Goal: Task Accomplishment & Management: Manage account settings

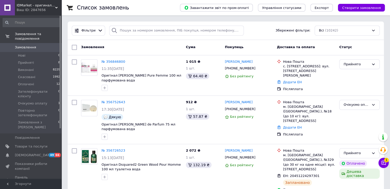
click at [383, 164] on icon at bounding box center [383, 162] width 5 height 5
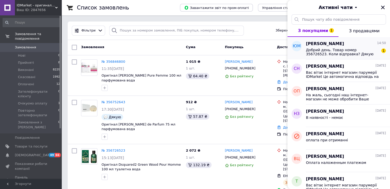
click at [318, 48] on span "Добрий день. Товар номер 356726523. Коли відправка? Дякую" at bounding box center [342, 52] width 73 height 8
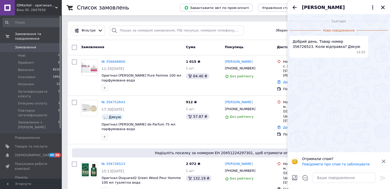
click at [342, 42] on span "Добрий день. Товар номер 356726523. Коли відправка? Дякую" at bounding box center [328, 44] width 73 height 10
copy span "356726523"
click at [306, 178] on icon "Відкрити шаблони відповідей" at bounding box center [305, 178] width 6 height 6
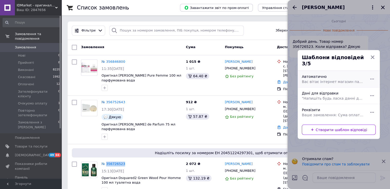
click at [325, 79] on span "Вас вітає інтернет магазин парумерії IDMarket Це автоматична відповідь на питан…" at bounding box center [333, 81] width 63 height 5
type textarea "Вас вітає інтернет магазин парумерії IDMarket Це автоматична відповідь на питан…"
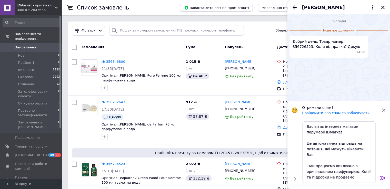
click at [381, 177] on icon at bounding box center [382, 178] width 6 height 6
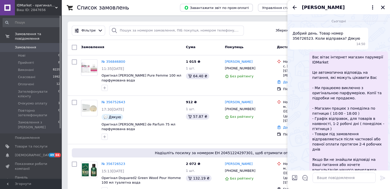
scroll to position [7, 0]
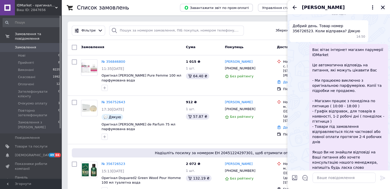
click at [383, 7] on icon "Закрити" at bounding box center [383, 8] width 4 height 4
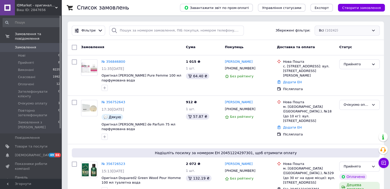
click at [353, 33] on div "Всі (10242)" at bounding box center [346, 31] width 65 height 10
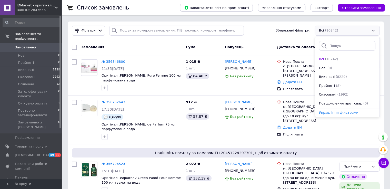
scroll to position [35, 0]
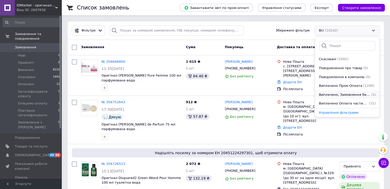
click at [330, 95] on span "Виплачено, Замовлення без чеків" at bounding box center [344, 94] width 51 height 5
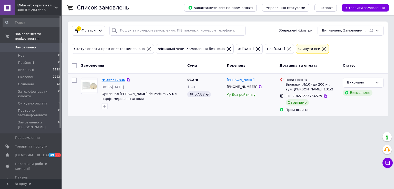
click at [114, 80] on link "№ 356517330" at bounding box center [113, 80] width 24 height 4
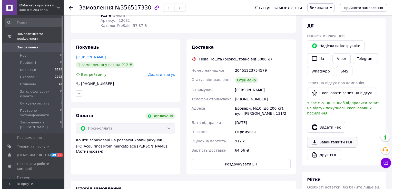
scroll to position [85, 0]
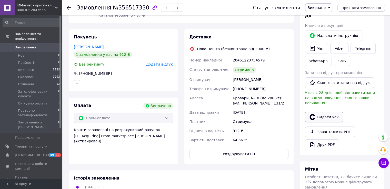
click at [320, 112] on button "Видати чек" at bounding box center [324, 117] width 38 height 11
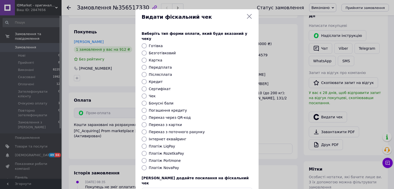
click at [143, 151] on input "Платіж RozetkaPay" at bounding box center [143, 153] width 5 height 5
radio input "true"
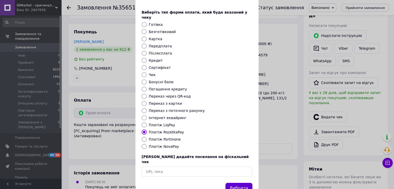
scroll to position [31, 0]
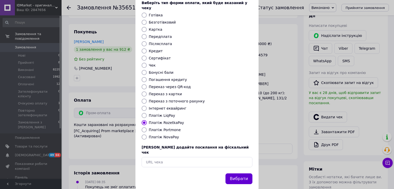
click at [240, 173] on button "Вибрати" at bounding box center [238, 178] width 27 height 11
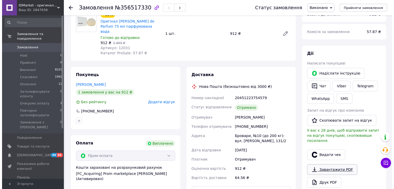
scroll to position [76, 0]
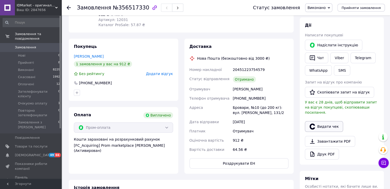
click at [321, 125] on button "Видати чек" at bounding box center [324, 126] width 38 height 11
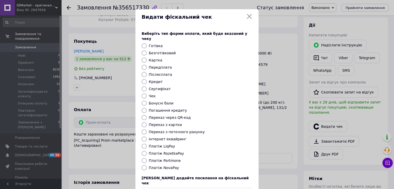
click at [136, 149] on div "Виберіть тип форми оплати, який буде вказаний у чеку Готівка Безготівковий Карт…" at bounding box center [196, 114] width 123 height 179
click at [142, 151] on input "Платіж RozetkaPay" at bounding box center [143, 153] width 5 height 5
radio input "true"
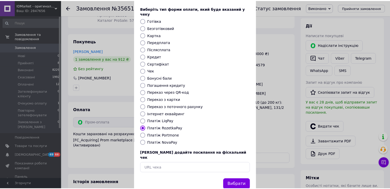
scroll to position [31, 0]
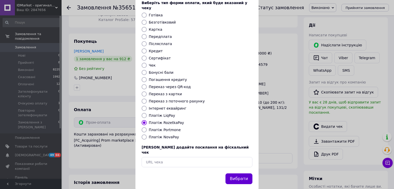
click at [241, 173] on button "Вибрати" at bounding box center [238, 178] width 27 height 11
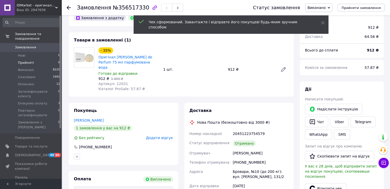
scroll to position [0, 0]
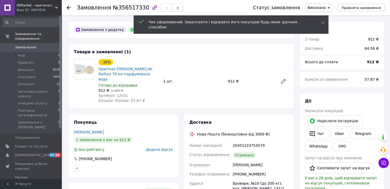
click at [33, 45] on link "Замовлення 0" at bounding box center [31, 47] width 63 height 9
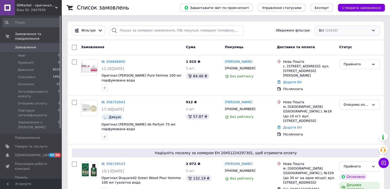
click at [329, 32] on div "Всі (10242)" at bounding box center [346, 31] width 65 height 10
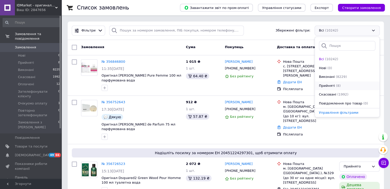
click at [323, 85] on span "Прийняті" at bounding box center [327, 86] width 16 height 5
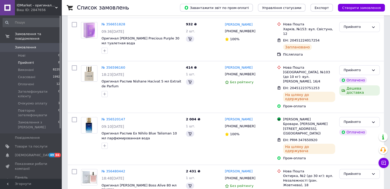
scroll to position [249, 0]
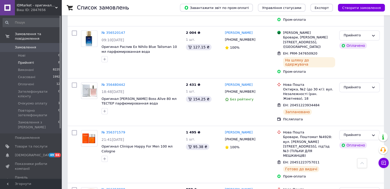
click at [29, 43] on link "Замовлення 0" at bounding box center [31, 47] width 63 height 9
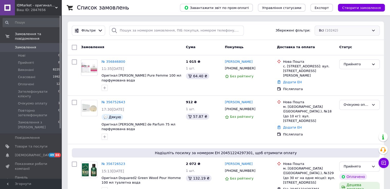
click at [342, 33] on div "Всі (10242)" at bounding box center [346, 31] width 65 height 10
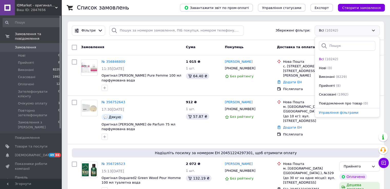
click at [341, 31] on div "Всі (10242)" at bounding box center [346, 31] width 65 height 10
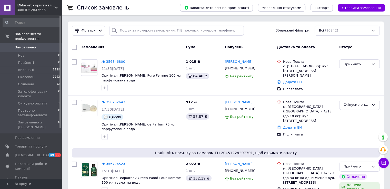
click at [34, 45] on span "Замовлення" at bounding box center [31, 47] width 33 height 5
click at [54, 10] on div "Ваш ID: 2847656" at bounding box center [39, 10] width 45 height 5
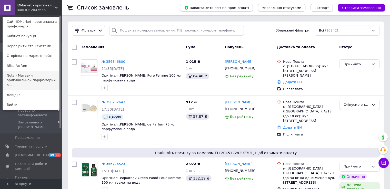
click at [21, 79] on link "Nota - Магазин оригинальной парфюмерии о..." at bounding box center [31, 80] width 56 height 19
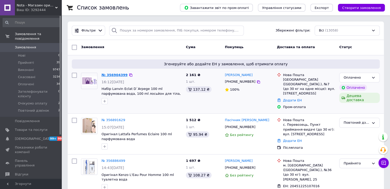
click at [113, 75] on link "№ 356904399" at bounding box center [114, 75] width 26 height 4
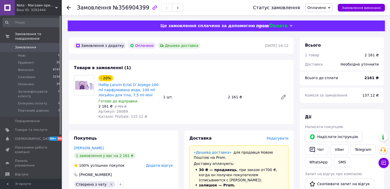
click at [117, 112] on span "Артикул: 28089" at bounding box center [112, 111] width 29 height 4
copy span "28089"
click at [325, 6] on span "Оплачено" at bounding box center [316, 8] width 18 height 4
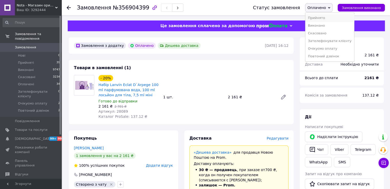
click at [325, 15] on li "Прийнято" at bounding box center [329, 18] width 49 height 8
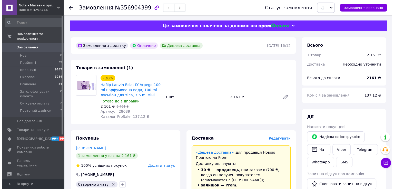
scroll to position [43, 0]
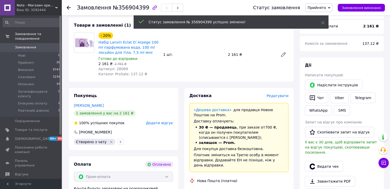
click at [283, 96] on span "Редагувати" at bounding box center [277, 96] width 22 height 4
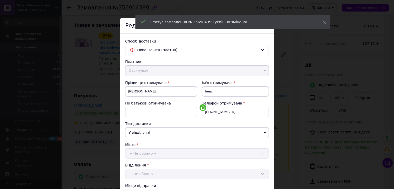
scroll to position [207, 0]
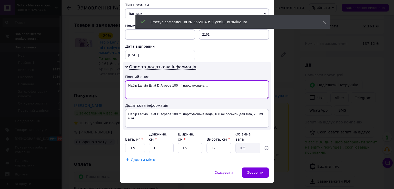
click at [137, 84] on textarea "Набір Lanvin Eclat D`Arpege 100 ml парфумована ..." at bounding box center [196, 89] width 143 height 18
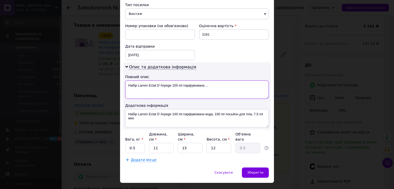
drag, startPoint x: 212, startPoint y: 81, endPoint x: 183, endPoint y: 80, distance: 29.0
click at [183, 80] on textarea "Набір Lanvin Eclat D`Arpege 100 ml парфумована ..." at bounding box center [196, 89] width 143 height 18
type textarea "Набір Lanvin Eclat D`Arpege 100 ml"
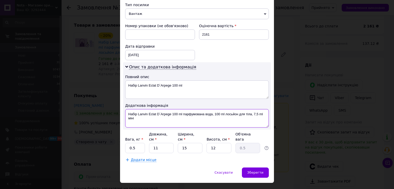
click at [158, 115] on textarea "Набір Lanvin Eclat D`Arpege 100 ml парфумована вода, 100 ml лосьйон для тіла, 7…" at bounding box center [196, 118] width 143 height 18
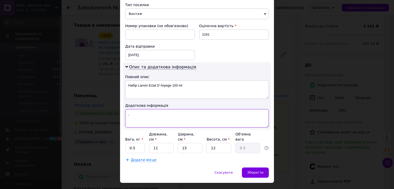
type textarea ","
click at [130, 143] on input "0.5" at bounding box center [135, 148] width 20 height 10
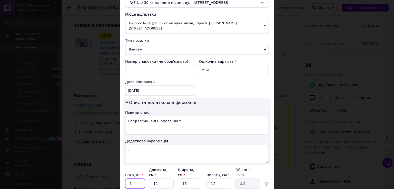
scroll to position [164, 0]
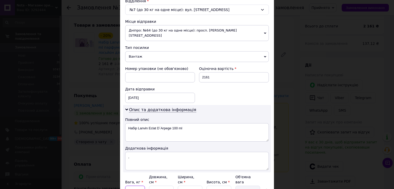
type input "1"
click at [163, 31] on span "Дніпро: №64 (до 30 кг на одне місце): просп. Івана Мазепи, 3" at bounding box center [196, 33] width 143 height 16
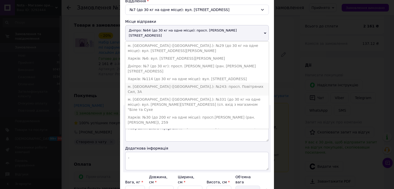
click at [166, 83] on li "м. Київ (Київська обл.): №243: просп. Повітряних Сил, 3А" at bounding box center [196, 89] width 143 height 13
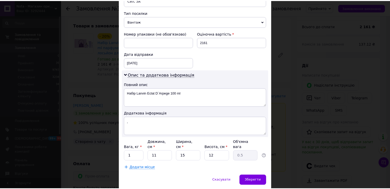
scroll to position [207, 0]
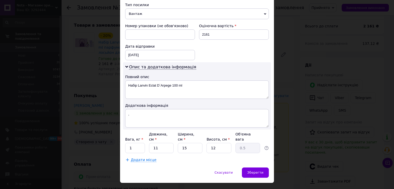
click at [256, 168] on div "Зберегти" at bounding box center [255, 173] width 27 height 10
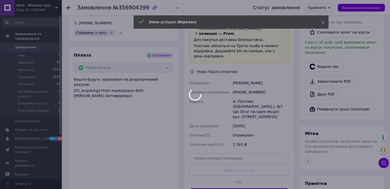
scroll to position [213, 0]
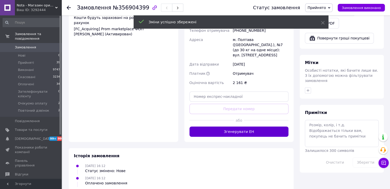
click at [238, 127] on button "Згенерувати ЕН" at bounding box center [238, 132] width 99 height 10
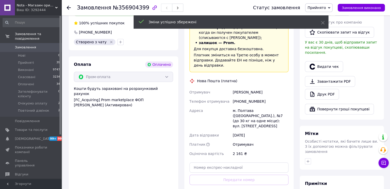
scroll to position [128, 0]
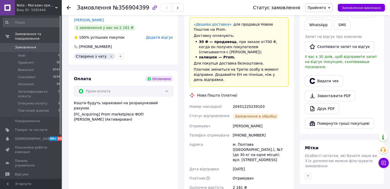
click at [241, 102] on div "20451225239103" at bounding box center [261, 106] width 58 height 9
copy div "20451225239103"
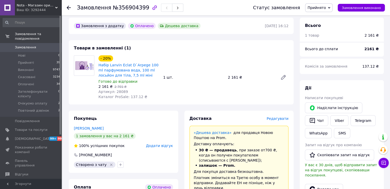
scroll to position [0, 0]
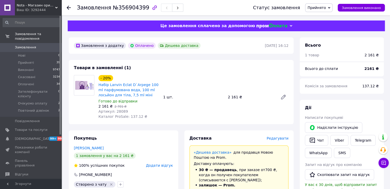
click at [134, 10] on span "№356904399" at bounding box center [131, 8] width 36 height 6
copy span "356904399"
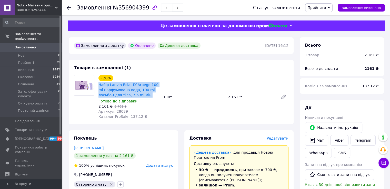
drag, startPoint x: 120, startPoint y: 88, endPoint x: 97, endPoint y: 84, distance: 22.9
click at [97, 84] on div "- 20% Набір Lanvin Eclat D`Arpege 100 ml парфумована вода, 100 ml лосьйон для т…" at bounding box center [128, 97] width 65 height 46
copy link "Набір Lanvin Eclat D`Arpege 100 ml парфумована вода, 100 ml лосьйон для тіла, 7…"
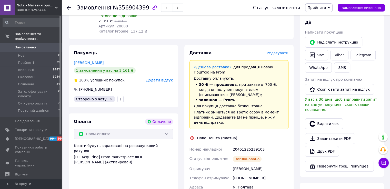
click at [237, 164] on div "Левченко Інна" at bounding box center [261, 168] width 58 height 9
copy div "Левченко Інна"
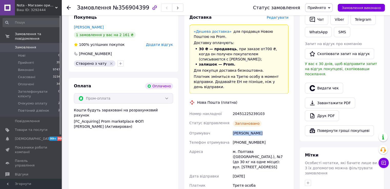
scroll to position [128, 0]
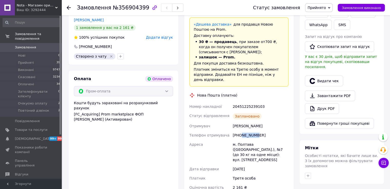
drag, startPoint x: 246, startPoint y: 130, endPoint x: 260, endPoint y: 133, distance: 14.1
click at [240, 131] on div "[PHONE_NUMBER]" at bounding box center [261, 135] width 58 height 9
click at [263, 133] on div "[PHONE_NUMBER]" at bounding box center [261, 135] width 58 height 9
drag, startPoint x: 257, startPoint y: 131, endPoint x: 239, endPoint y: 130, distance: 19.0
click at [239, 131] on div "[PHONE_NUMBER]" at bounding box center [261, 135] width 58 height 9
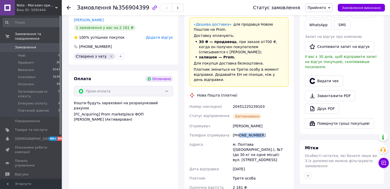
copy div "0633839640"
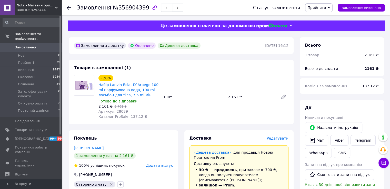
click at [119, 112] on span "Артикул: 28089" at bounding box center [112, 111] width 29 height 4
copy span "28089"
click at [31, 170] on link "Відгуки" at bounding box center [31, 174] width 63 height 9
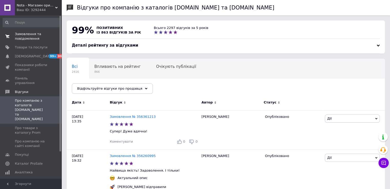
click at [25, 34] on span "Замовлення та повідомлення" at bounding box center [31, 36] width 33 height 9
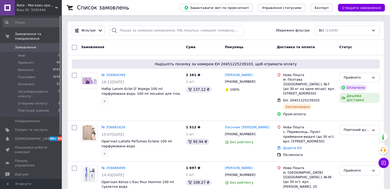
click at [321, 33] on div "Всі (13058)" at bounding box center [346, 31] width 65 height 10
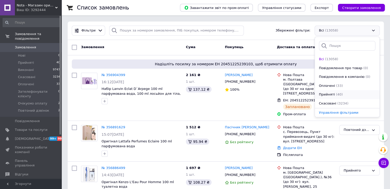
scroll to position [26, 0]
click at [325, 103] on span "Виплачено, Замовлення без чеків" at bounding box center [344, 103] width 51 height 5
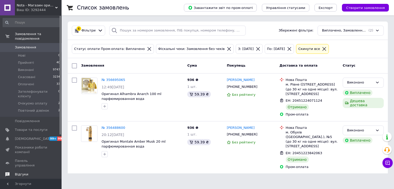
click at [25, 172] on span "Відгуки" at bounding box center [21, 174] width 13 height 5
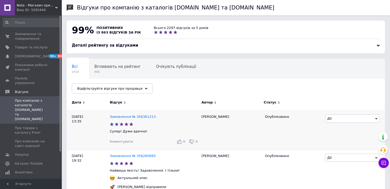
scroll to position [85, 0]
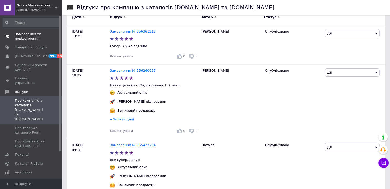
click at [31, 36] on span "Замовлення та повідомлення" at bounding box center [31, 36] width 33 height 9
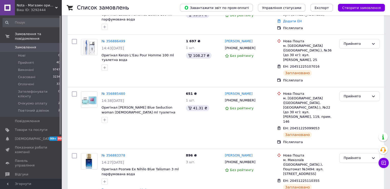
scroll to position [128, 0]
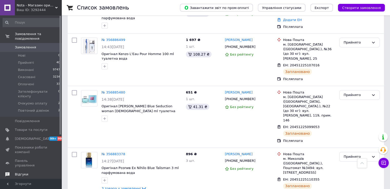
click at [17, 170] on link "Відгуки" at bounding box center [31, 174] width 63 height 9
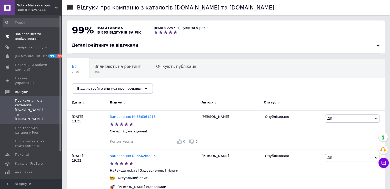
click at [29, 37] on span "Замовлення та повідомлення" at bounding box center [31, 36] width 33 height 9
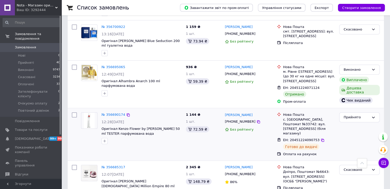
scroll to position [1067, 0]
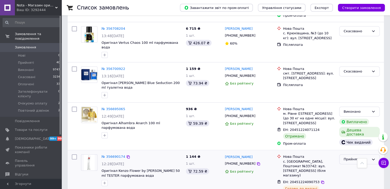
click at [345, 157] on div "Прийнято" at bounding box center [356, 159] width 26 height 5
click at [346, 165] on li "Виконано" at bounding box center [359, 169] width 40 height 9
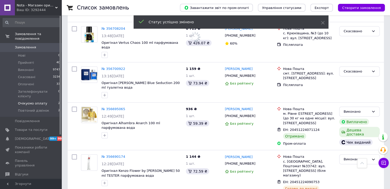
click at [27, 101] on span "Очікуємо оплату" at bounding box center [32, 103] width 29 height 5
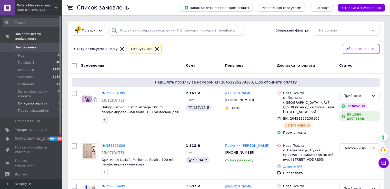
click at [26, 101] on span "Очікуємо оплату" at bounding box center [32, 103] width 29 height 5
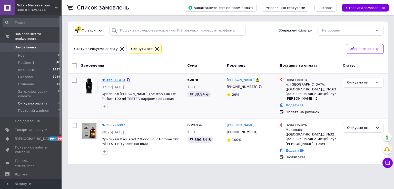
click at [107, 78] on link "№ 356811013" at bounding box center [113, 80] width 24 height 4
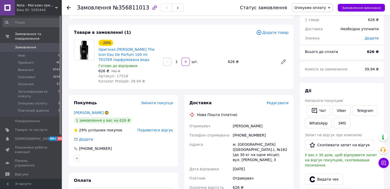
scroll to position [43, 0]
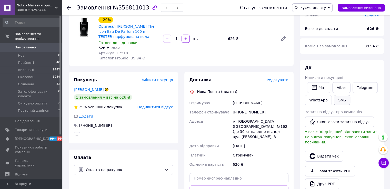
click at [342, 100] on button "SMS" at bounding box center [342, 100] width 16 height 10
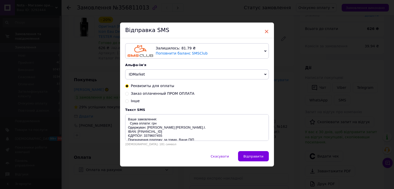
click at [265, 31] on span "×" at bounding box center [266, 31] width 5 height 9
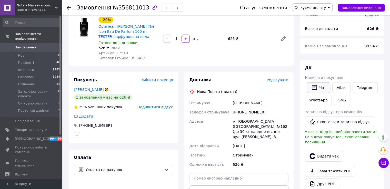
click at [321, 87] on button "Чат" at bounding box center [318, 87] width 23 height 11
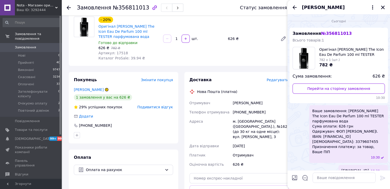
scroll to position [32, 0]
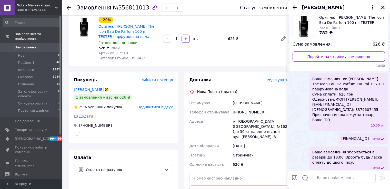
click at [380, 8] on icon "Закрити" at bounding box center [382, 7] width 5 height 5
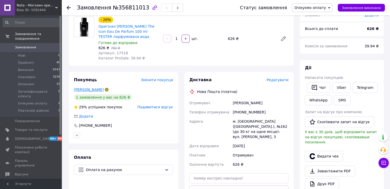
click at [93, 90] on link "Шелюх Анатолій" at bounding box center [89, 90] width 30 height 4
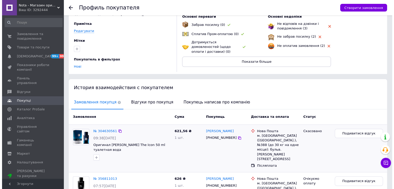
scroll to position [80, 0]
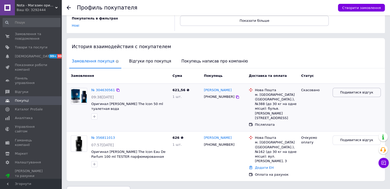
click at [362, 91] on span "Подивитися відгук" at bounding box center [356, 92] width 33 height 5
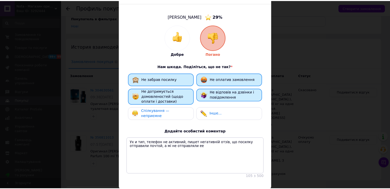
scroll to position [43, 0]
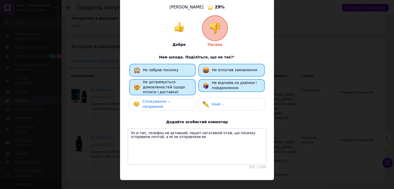
click at [290, 104] on div "× Оцените заказ покупателя Шелюх Анатолій 29 % Добре Погано Нам шкода. Поділіть…" at bounding box center [197, 94] width 394 height 189
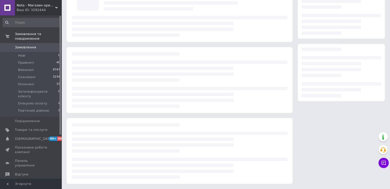
scroll to position [43, 0]
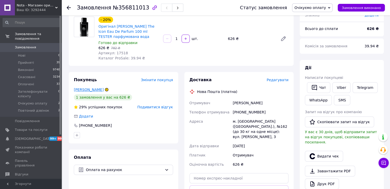
click at [91, 88] on link "Шелюх Анатолій" at bounding box center [89, 90] width 30 height 4
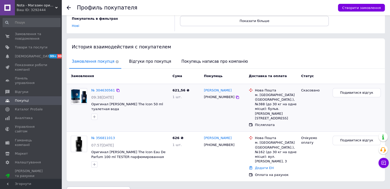
scroll to position [80, 0]
click at [140, 60] on span "Відгуки про покупця" at bounding box center [149, 61] width 47 height 13
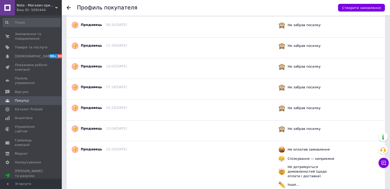
scroll to position [622, 0]
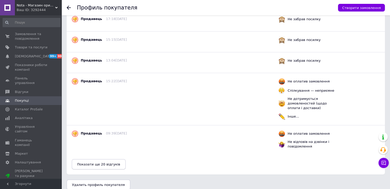
click at [106, 162] on span "Показати ще 20 відгуків" at bounding box center [98, 164] width 43 height 4
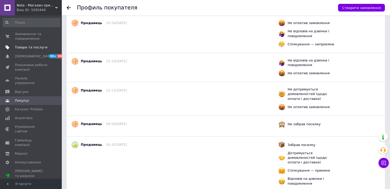
scroll to position [303, 0]
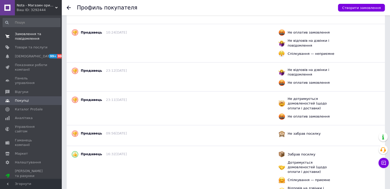
click at [31, 39] on span "Замовлення та повідомлення" at bounding box center [31, 36] width 33 height 9
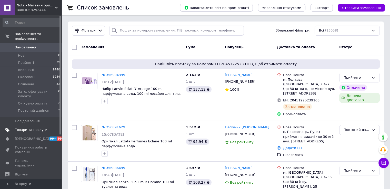
click at [29, 128] on span "Товари та послуги" at bounding box center [31, 130] width 33 height 5
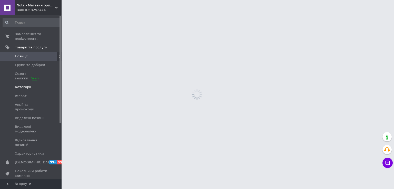
click at [30, 87] on span "Категорії" at bounding box center [31, 87] width 33 height 5
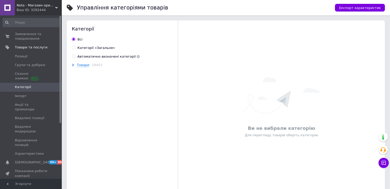
click at [92, 44] on div "Всi Категорії «Загальне» Автоматично визначені категорії" at bounding box center [122, 48] width 111 height 22
click at [90, 47] on div "Категорії «Загальне»" at bounding box center [96, 48] width 38 height 5
click at [75, 47] on input "Категорії «Загальне»" at bounding box center [73, 47] width 3 height 3
radio input "true"
radio input "false"
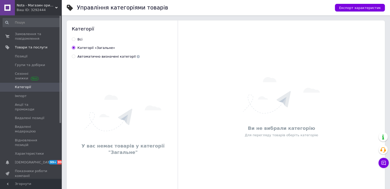
click at [92, 57] on div "Автоматично визначені категорії" at bounding box center [108, 56] width 62 height 5
click at [75, 57] on input "Автоматично визначені категорії" at bounding box center [73, 56] width 3 height 3
radio input "true"
radio input "false"
click at [87, 66] on span "Товари" at bounding box center [83, 65] width 12 height 4
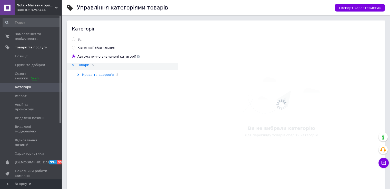
click at [91, 77] on span "Краса та здоров'я" at bounding box center [98, 75] width 32 height 4
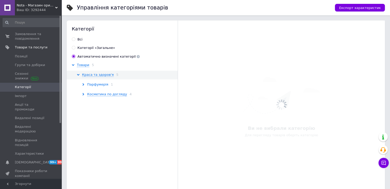
click at [98, 85] on span "Парфумерія" at bounding box center [97, 84] width 21 height 4
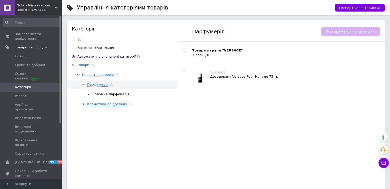
click at [101, 95] on span "Чоловіча парфумерія" at bounding box center [110, 94] width 37 height 4
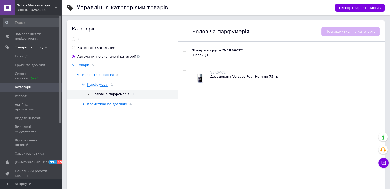
click at [185, 50] on input "checkbox" at bounding box center [183, 49] width 3 height 3
checkbox input "true"
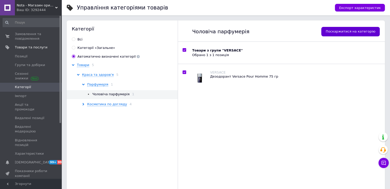
click at [342, 29] on button "Поскаржитися на категорію" at bounding box center [350, 31] width 58 height 9
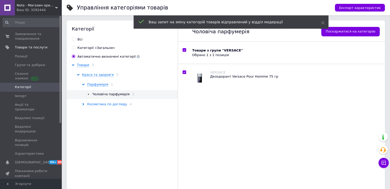
click at [103, 105] on span "Косметика по догляду" at bounding box center [107, 104] width 40 height 4
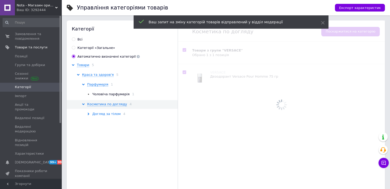
click at [110, 113] on span "Догляд за тілом" at bounding box center [106, 114] width 28 height 4
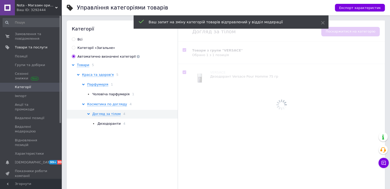
click at [109, 122] on span "Дезодоранти" at bounding box center [108, 124] width 23 height 4
checkbox input "true"
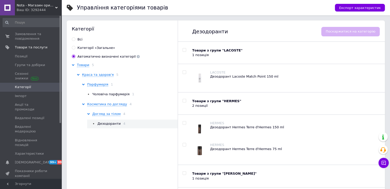
click at [82, 48] on div "Категорії «Загальне»" at bounding box center [96, 48] width 38 height 5
click at [75, 48] on input "Категорії «Загальне»" at bounding box center [73, 47] width 3 height 3
radio input "true"
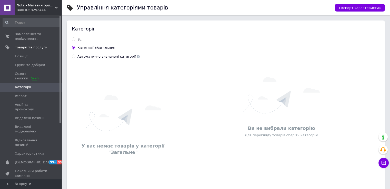
click at [89, 58] on div "Автоматично визначені категорії" at bounding box center [108, 56] width 62 height 5
click at [75, 58] on input "Автоматично визначені категорії" at bounding box center [73, 56] width 3 height 3
radio input "true"
click at [86, 48] on div "Категорії «Загальне»" at bounding box center [96, 48] width 38 height 5
click at [75, 48] on input "Категорії «Загальне»" at bounding box center [73, 47] width 3 height 3
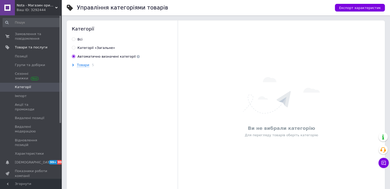
radio input "true"
radio input "false"
click at [79, 40] on div "Всi" at bounding box center [79, 39] width 5 height 5
click at [75, 40] on input "Всi" at bounding box center [73, 38] width 3 height 3
radio input "true"
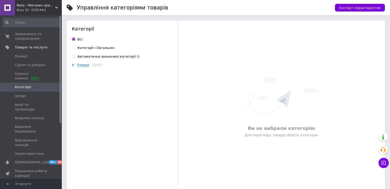
click at [83, 48] on div "Категорії «Загальне»" at bounding box center [96, 48] width 38 height 5
click at [75, 48] on input "Категорії «Загальне»" at bounding box center [73, 47] width 3 height 3
radio input "true"
click at [80, 40] on div "Всi" at bounding box center [79, 39] width 5 height 5
click at [75, 40] on input "Всi" at bounding box center [73, 38] width 3 height 3
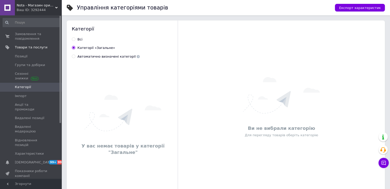
radio input "true"
radio input "false"
click at [83, 66] on span "Товари" at bounding box center [83, 65] width 12 height 4
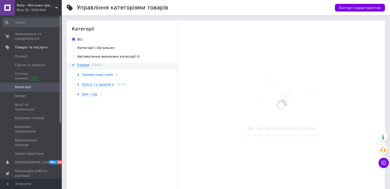
click at [98, 76] on span "Промислова хімія" at bounding box center [97, 75] width 31 height 4
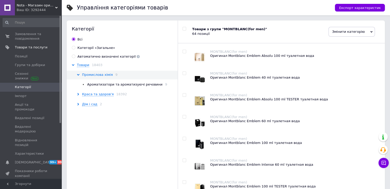
click at [98, 76] on span "Промислова хімія" at bounding box center [97, 75] width 31 height 4
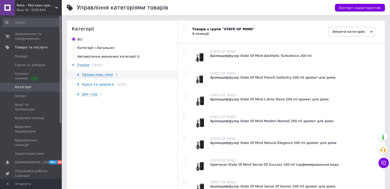
click at [96, 85] on span "Краса та здоров'я" at bounding box center [98, 84] width 32 height 4
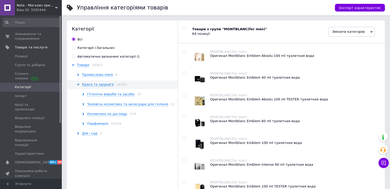
click at [99, 123] on span "Парфумерія" at bounding box center [97, 124] width 21 height 4
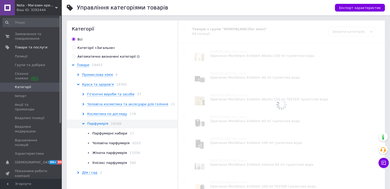
scroll to position [43, 0]
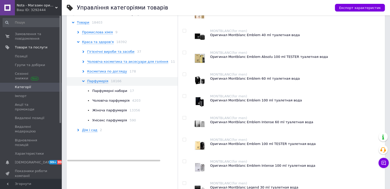
click at [105, 112] on span "Жіноча парфумерія" at bounding box center [109, 110] width 35 height 4
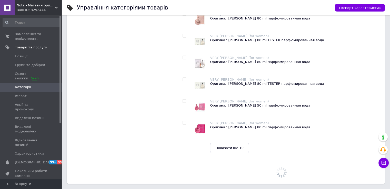
scroll to position [1016, 0]
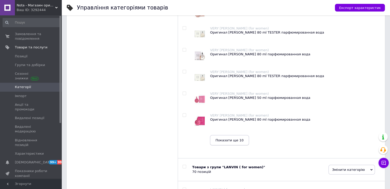
click at [229, 142] on span "Показати ще 10" at bounding box center [229, 140] width 28 height 4
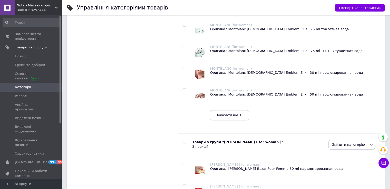
scroll to position [11854, 0]
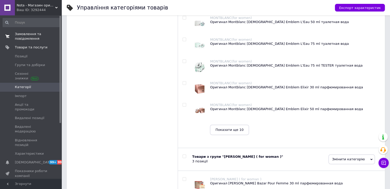
click at [20, 30] on link "Замовлення та повідомлення 0 0" at bounding box center [31, 36] width 63 height 13
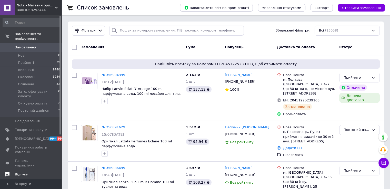
click at [26, 172] on span "Відгуки" at bounding box center [21, 174] width 13 height 5
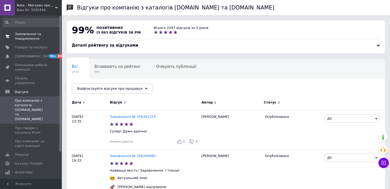
click at [20, 39] on span "Замовлення та повідомлення" at bounding box center [31, 36] width 33 height 9
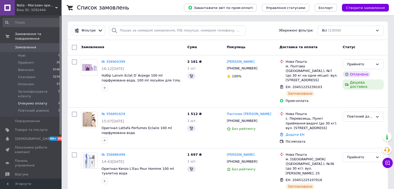
click at [48, 100] on li "Очікуємо оплату 2" at bounding box center [31, 103] width 63 height 7
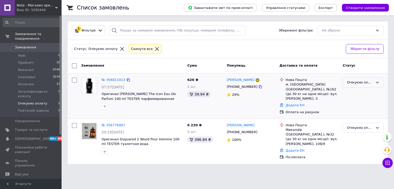
click at [361, 82] on div "Очікуємо оплату" at bounding box center [360, 82] width 26 height 5
click at [356, 111] on li "Скасовано" at bounding box center [363, 111] width 40 height 9
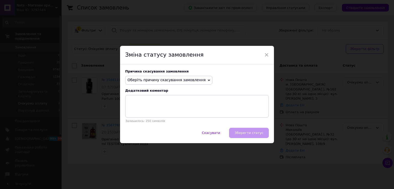
click at [182, 79] on span "Оберіть причину скасування замовлення" at bounding box center [166, 80] width 78 height 4
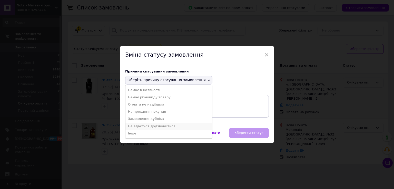
click at [149, 127] on li "Не вдається додзвонитися" at bounding box center [168, 126] width 87 height 7
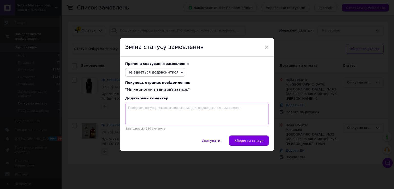
click at [177, 108] on textarea at bounding box center [196, 114] width 143 height 23
type textarea "Ntktajy"
click at [155, 108] on textarea "Телефон не активний" at bounding box center [196, 114] width 143 height 23
type textarea "Телефон не активний"
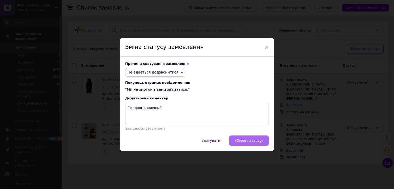
click at [254, 143] on span "Зберегти статус" at bounding box center [248, 141] width 29 height 4
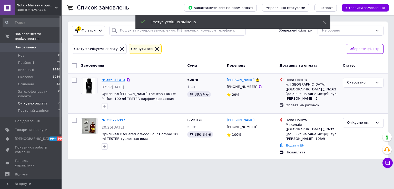
click at [110, 79] on link "№ 356811013" at bounding box center [113, 80] width 24 height 4
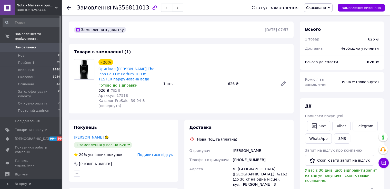
click at [161, 153] on span "Подивитися відгук" at bounding box center [155, 155] width 36 height 4
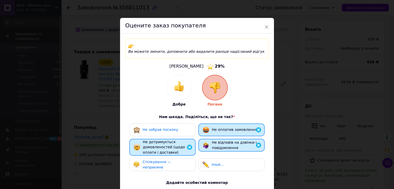
click at [169, 128] on span "Не забрав посилку" at bounding box center [160, 130] width 36 height 4
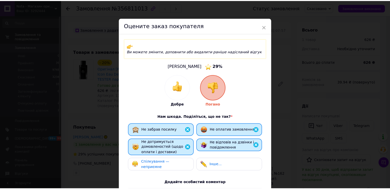
scroll to position [80, 0]
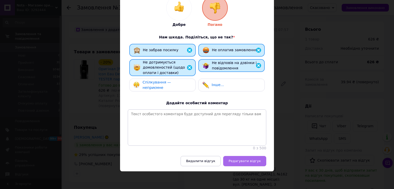
click at [243, 159] on span "Редагувати відгук" at bounding box center [244, 161] width 32 height 4
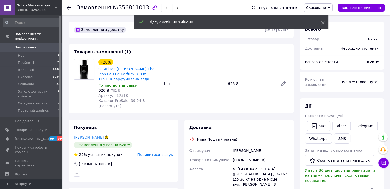
click at [34, 46] on link "Замовлення 0" at bounding box center [31, 47] width 63 height 9
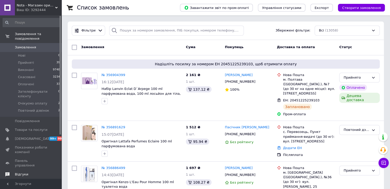
click at [24, 170] on link "Відгуки" at bounding box center [31, 174] width 63 height 9
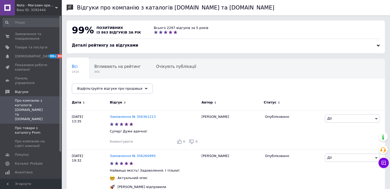
click at [27, 126] on span "Про товари з каталогу Prom" at bounding box center [31, 130] width 33 height 9
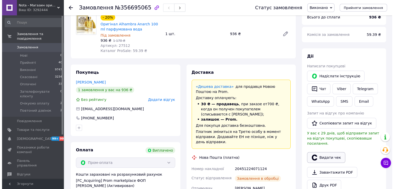
scroll to position [24, 0]
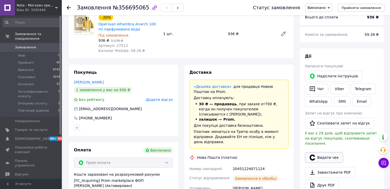
drag, startPoint x: 316, startPoint y: 151, endPoint x: 312, endPoint y: 150, distance: 4.2
click at [316, 152] on button "Видати чек" at bounding box center [324, 157] width 38 height 11
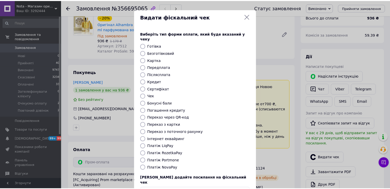
scroll to position [31, 0]
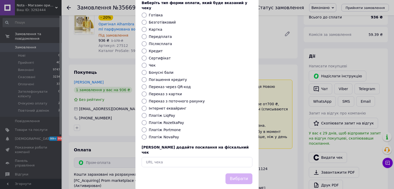
click at [143, 120] on input "Платіж RozetkaPay" at bounding box center [143, 122] width 5 height 5
radio input "true"
click at [238, 173] on button "Вибрати" at bounding box center [238, 178] width 27 height 11
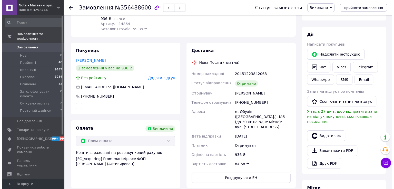
scroll to position [82, 0]
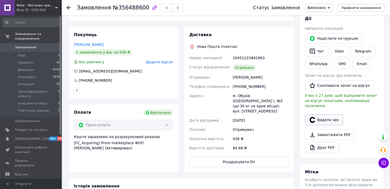
click at [322, 115] on button "Видати чек" at bounding box center [324, 120] width 38 height 11
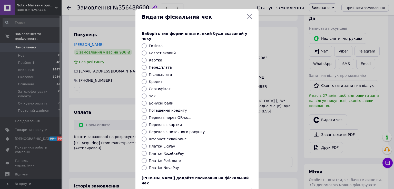
click at [143, 151] on input "Платіж RozetkaPay" at bounding box center [143, 153] width 5 height 5
radio input "true"
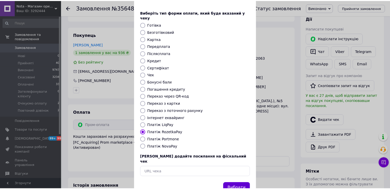
scroll to position [31, 0]
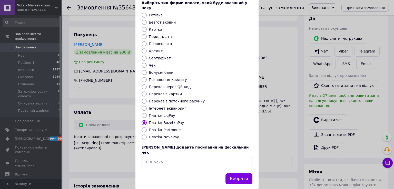
drag, startPoint x: 245, startPoint y: 170, endPoint x: 242, endPoint y: 168, distance: 3.3
click at [244, 173] on button "Вибрати" at bounding box center [238, 178] width 27 height 11
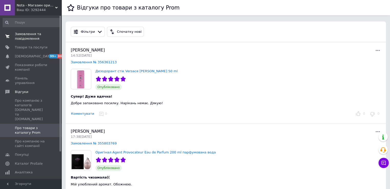
click at [26, 35] on span "Замовлення та повідомлення" at bounding box center [31, 36] width 33 height 9
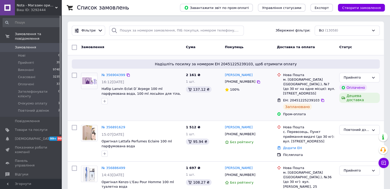
click at [298, 98] on span "ЕН: 20451225239103" at bounding box center [301, 100] width 36 height 4
copy span "20451225239103"
click at [29, 172] on span "Відгуки" at bounding box center [31, 174] width 33 height 5
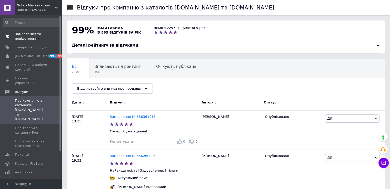
click at [37, 37] on span "Замовлення та повідомлення" at bounding box center [31, 36] width 33 height 9
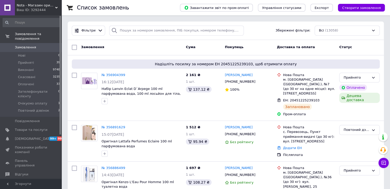
click at [52, 11] on div "Ваш ID: 3292444" at bounding box center [39, 10] width 45 height 5
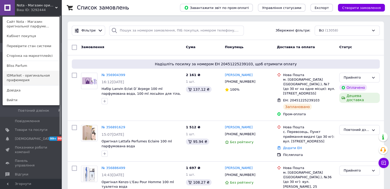
click at [27, 80] on link "IDMarket - оригинальная прафюмерия" at bounding box center [31, 78] width 56 height 14
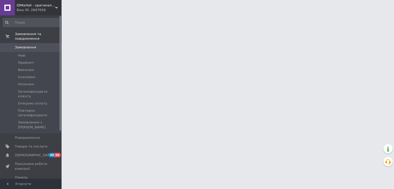
click at [34, 144] on span "Товари та послуги" at bounding box center [31, 146] width 33 height 5
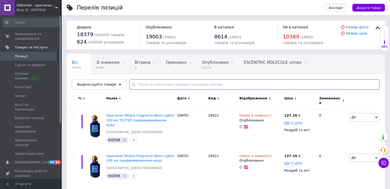
click at [147, 87] on input "text" at bounding box center [254, 84] width 250 height 10
paste input "Atelier Des Ors Blanc Polychrome"
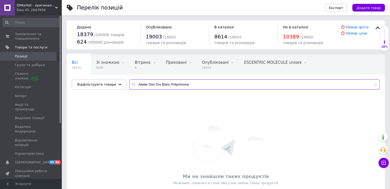
click at [158, 87] on input "Atelier Des Ors Blanc Polychrome" at bounding box center [254, 84] width 250 height 10
paste input "Riviera Drive"
click at [164, 85] on input "Atelier Des Ors Riviera Drive" at bounding box center [254, 84] width 250 height 10
paste input "Sunris"
click at [136, 83] on input "Atelier Des Ors Riviera Sunrise" at bounding box center [254, 84] width 250 height 10
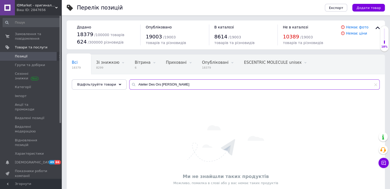
paste input "ose Omeyyade"
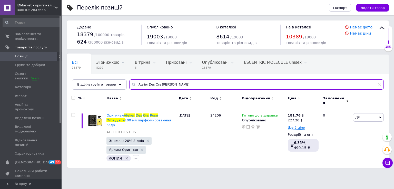
click at [170, 84] on input "Atelier Des Ors Rose Omeyyade" at bounding box center [256, 84] width 254 height 10
paste input "Micallef Ananda"
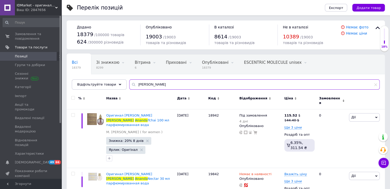
click at [162, 84] on input "Micallef Ananda" at bounding box center [254, 84] width 250 height 10
paste input "Atelier Des Ors Rose Omeyyade"
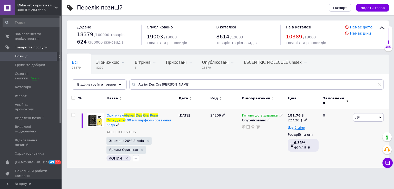
click at [210, 109] on div "24206" at bounding box center [225, 138] width 32 height 58
copy span "24206"
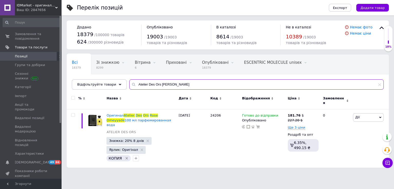
click at [167, 85] on input "Atelier Des Ors Rose Omeyyade" at bounding box center [256, 84] width 254 height 10
paste input "Micallef Ananda"
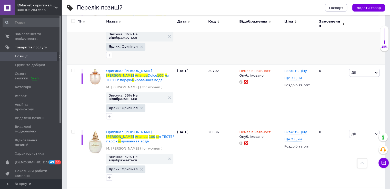
scroll to position [191, 0]
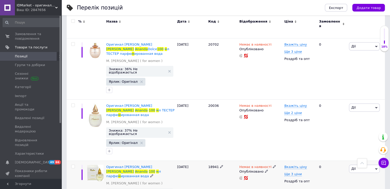
click at [212, 165] on span "18941" at bounding box center [213, 167] width 11 height 4
copy span "18941"
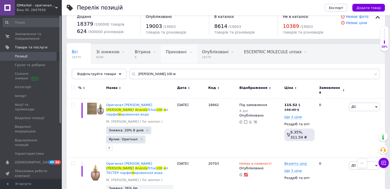
scroll to position [0, 0]
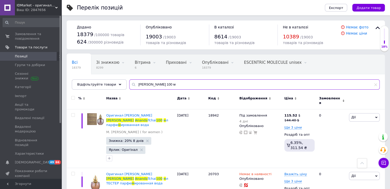
click at [147, 82] on input "Micallef Ananda 100 м" at bounding box center [254, 84] width 250 height 10
paste input "DesirToxic L`Intense"
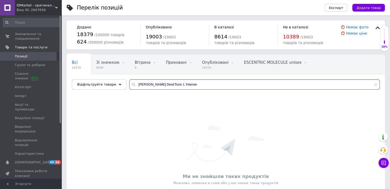
click at [163, 82] on input "Micallef DesirToxic L`Intense" at bounding box center [254, 84] width 250 height 10
paste input "GNTonic"
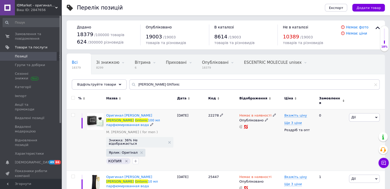
click at [209, 113] on span "22278" at bounding box center [213, 115] width 11 height 4
copy span "22278"
click at [150, 86] on input "Micallef GNTonic" at bounding box center [254, 84] width 250 height 10
paste input "Hypnotic Musk"
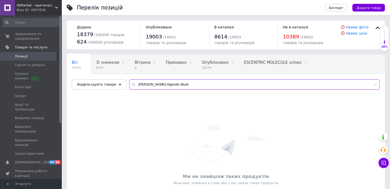
click at [154, 83] on input "Micallef Hypnotic Musk" at bounding box center [254, 84] width 250 height 10
paste input "Note Vanillee"
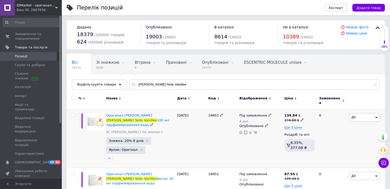
click at [210, 113] on span "18951" at bounding box center [213, 115] width 11 height 4
copy span "18951"
click at [164, 82] on input "Micallef Note Vanillee" at bounding box center [254, 84] width 250 height 10
paste input "Ylang in Gold"
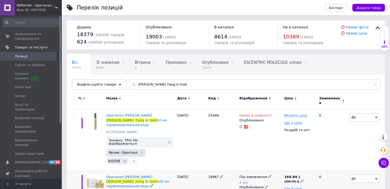
click at [212, 175] on span "18967" at bounding box center [213, 177] width 11 height 4
copy span "18967"
click at [162, 81] on input "Micallef Ylang in Gold" at bounding box center [254, 84] width 250 height 10
paste input "aison Francis Kurkdjian Paris 724"
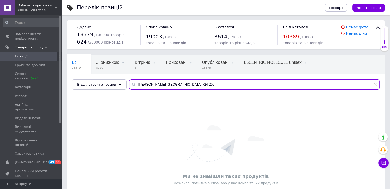
click at [180, 82] on input "Maison Francis Kurkdjian Paris 724 200" at bounding box center [254, 84] width 250 height 10
click at [172, 80] on input "Maison Francis Kurkdjian Paris 200" at bounding box center [254, 84] width 250 height 10
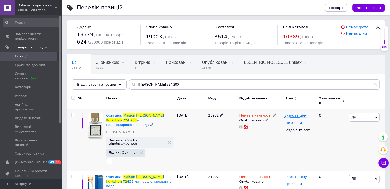
click at [213, 113] on span "20952" at bounding box center [213, 115] width 11 height 4
copy span "20952"
click at [159, 87] on input "Maison Francis Kurkdjian 724 200" at bounding box center [254, 84] width 250 height 10
paste input "Nasomatto Absinth"
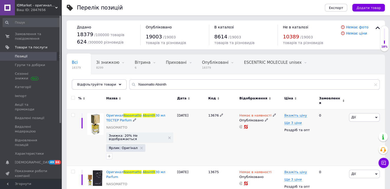
click at [213, 113] on span "13676" at bounding box center [213, 115] width 11 height 4
copy span "13676"
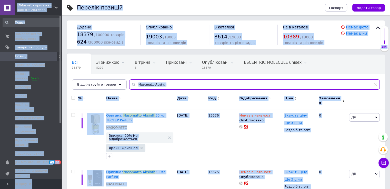
click at [150, 82] on input "Nasomatto Absinth" at bounding box center [254, 84] width 250 height 10
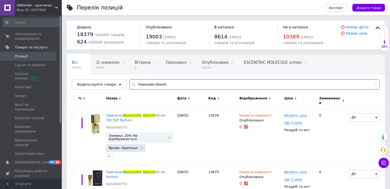
paste input "Blamage"
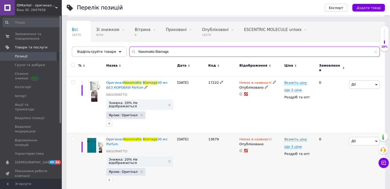
scroll to position [43, 0]
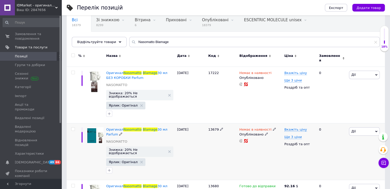
click at [214, 128] on span "13679" at bounding box center [213, 130] width 11 height 4
copy span "13679"
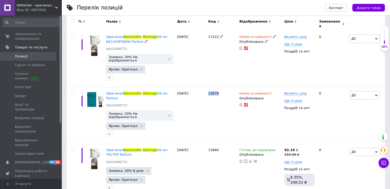
scroll to position [0, 0]
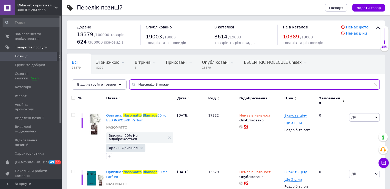
click at [160, 84] on input "Nasomatto Blamage" at bounding box center [254, 84] width 250 height 10
paste input "Roja Parfums Isola Sol"
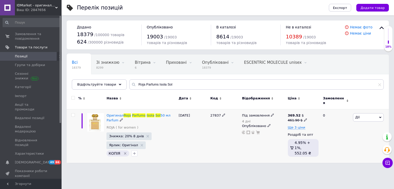
click at [213, 113] on span "27837" at bounding box center [215, 115] width 11 height 4
copy span "27837"
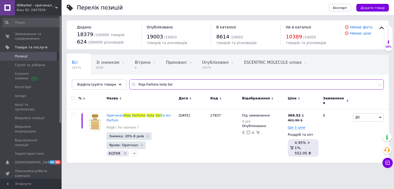
click at [148, 87] on input "Roja Parfums Isola Sol" at bounding box center [256, 84] width 254 height 10
paste input "State of Mind Butterfly Mind"
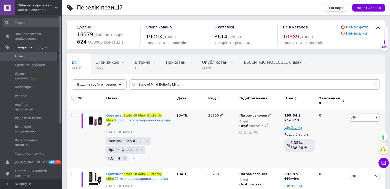
click at [211, 113] on span "25260" at bounding box center [213, 115] width 11 height 4
copy span "25260"
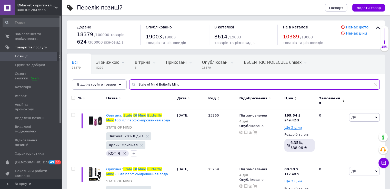
click at [154, 85] on input "State of Mind Butterfly Mind" at bounding box center [254, 84] width 250 height 10
paste input "Fanfarone Italiano"
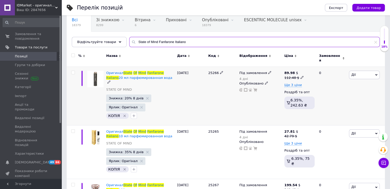
scroll to position [128, 0]
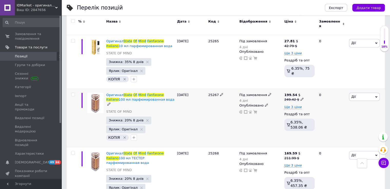
click at [211, 93] on span "25267" at bounding box center [213, 95] width 11 height 4
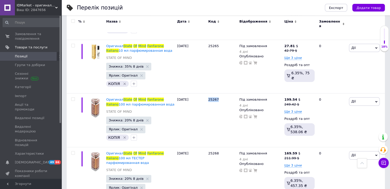
scroll to position [0, 0]
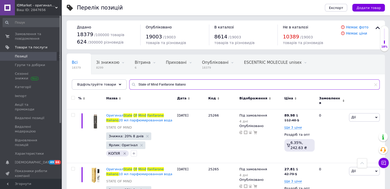
click at [159, 86] on input "State of Mind Fanfarone Italiano" at bounding box center [254, 84] width 250 height 10
paste input "Open Mind"
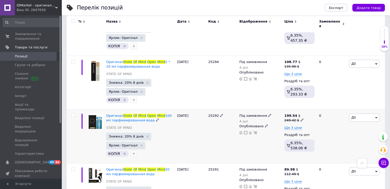
scroll to position [171, 0]
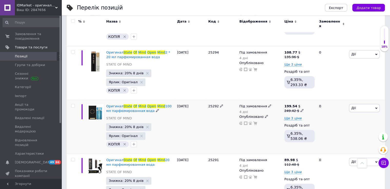
click at [211, 104] on span "25292" at bounding box center [213, 106] width 11 height 4
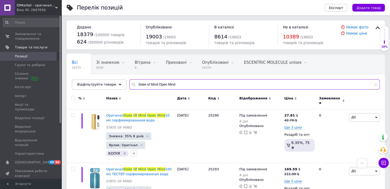
click at [156, 86] on input "State of Mind Open Mind" at bounding box center [254, 84] width 250 height 10
paste input "Secret of Success"
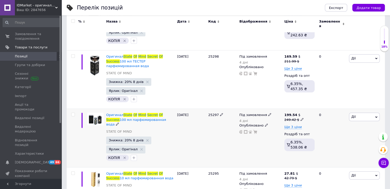
scroll to position [128, 0]
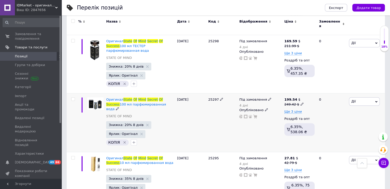
click at [212, 94] on div "25297" at bounding box center [222, 123] width 31 height 58
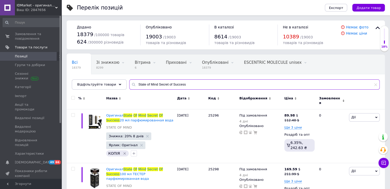
click at [152, 85] on input "State of Mind Secret of Success" at bounding box center [254, 84] width 250 height 10
paste input "nse of Humor"
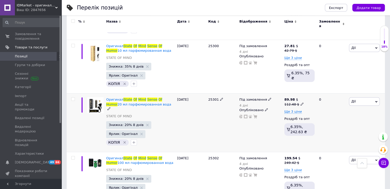
scroll to position [171, 0]
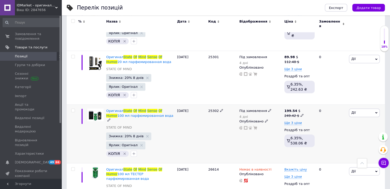
type input "State of Mind Sense of Humor"
click at [212, 109] on span "25302" at bounding box center [213, 111] width 11 height 4
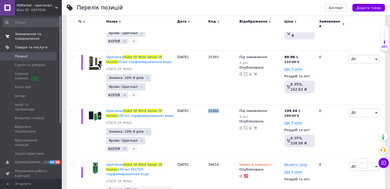
click at [22, 40] on span "Замовлення та повідомлення" at bounding box center [31, 36] width 33 height 9
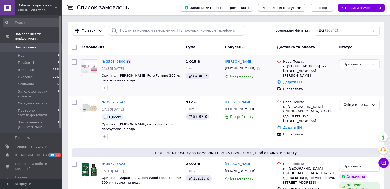
click at [126, 61] on icon at bounding box center [128, 62] width 4 height 4
click at [57, 8] on icon at bounding box center [56, 7] width 3 height 3
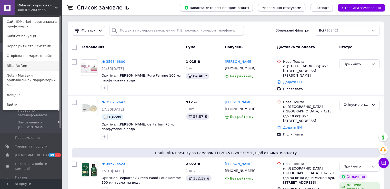
click at [28, 65] on link "Bliss Parfum" at bounding box center [31, 66] width 56 height 10
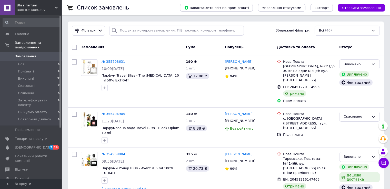
click at [56, 5] on div "Bliss Parfum Ваш ID: 4080207" at bounding box center [38, 7] width 47 height 15
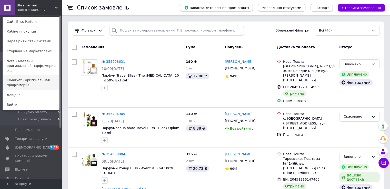
click at [35, 79] on link "IDMarket - оригинальная прафюмерия" at bounding box center [31, 82] width 56 height 14
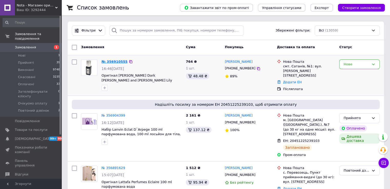
click at [116, 62] on link "№ 356910555" at bounding box center [114, 62] width 26 height 4
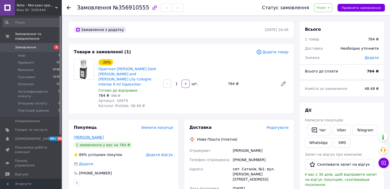
click at [90, 135] on link "Мелимука Каріна" at bounding box center [89, 137] width 30 height 4
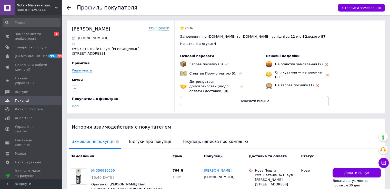
scroll to position [29, 0]
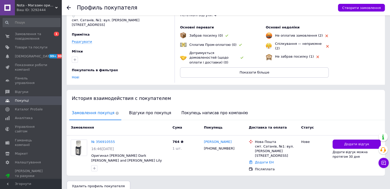
click at [140, 99] on div "История взаимодействия с покупателем" at bounding box center [226, 98] width 318 height 17
click at [140, 107] on span "Відгуки про покупця" at bounding box center [149, 113] width 47 height 13
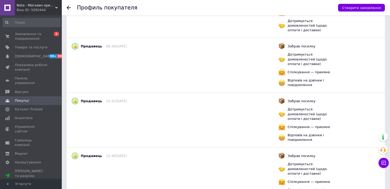
scroll to position [277, 0]
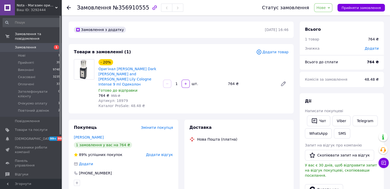
click at [119, 99] on span "Артикул: 18979" at bounding box center [112, 101] width 29 height 4
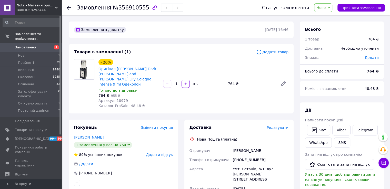
click at [119, 99] on span "Артикул: 18979" at bounding box center [112, 101] width 29 height 4
copy span "18979"
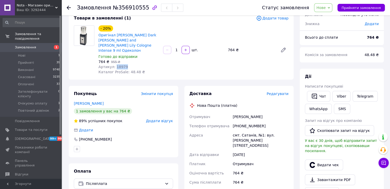
scroll to position [43, 0]
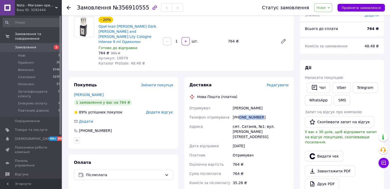
drag, startPoint x: 259, startPoint y: 114, endPoint x: 239, endPoint y: 112, distance: 20.6
click at [239, 113] on div "[PHONE_NUMBER]" at bounding box center [261, 117] width 58 height 9
copy div "0685412083"
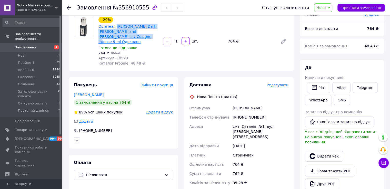
drag, startPoint x: 125, startPoint y: 36, endPoint x: 114, endPoint y: 26, distance: 15.4
click at [114, 26] on span "Оригінал [PERSON_NAME] Dark [PERSON_NAME] and [PERSON_NAME] Lily Cologne Intens…" at bounding box center [128, 34] width 60 height 20
copy link "Jo Malone Dark Amber and Ginger Lily Cologne Intense 9 ml Одеколон"
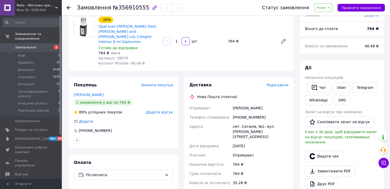
click at [131, 8] on span "№356910555" at bounding box center [131, 8] width 36 height 6
copy span "356910555"
click at [330, 8] on icon at bounding box center [328, 8] width 2 height 2
click at [337, 56] on li "Очікуємо оплату" at bounding box center [338, 57] width 49 height 8
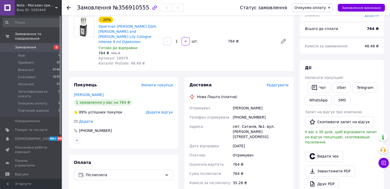
click at [122, 5] on span "№356910555" at bounding box center [131, 8] width 36 height 6
copy span "356910555"
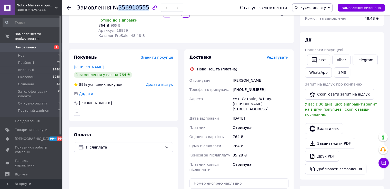
scroll to position [85, 0]
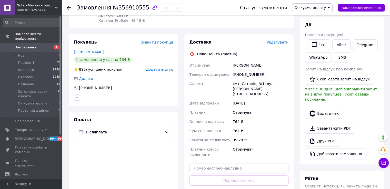
click at [241, 61] on div "Мелимука Каріна" at bounding box center [261, 65] width 58 height 9
copy div "Мелимука Каріна"
drag, startPoint x: 264, startPoint y: 67, endPoint x: 239, endPoint y: 70, distance: 24.8
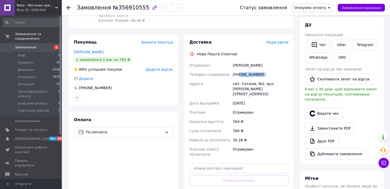
click at [239, 70] on div "+380685412083" at bounding box center [261, 74] width 58 height 9
copy div "0685412083"
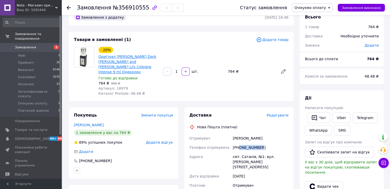
scroll to position [0, 0]
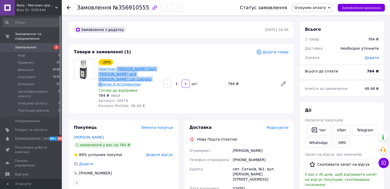
drag, startPoint x: 124, startPoint y: 79, endPoint x: 114, endPoint y: 68, distance: 14.9
click at [114, 68] on span "Оригінал [PERSON_NAME] Dark [PERSON_NAME] and [PERSON_NAME] Lily Cologne Intens…" at bounding box center [128, 76] width 60 height 20
copy link "Jo Malone Dark Amber and Ginger Lily Cologne Intense 9 ml Одеколон"
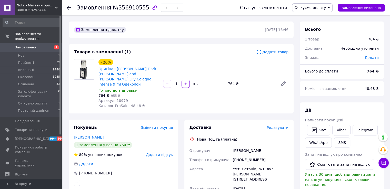
click at [119, 99] on span "Артикул: 18979" at bounding box center [112, 101] width 29 height 4
copy span "18979"
click at [24, 45] on span "Замовлення" at bounding box center [25, 47] width 21 height 5
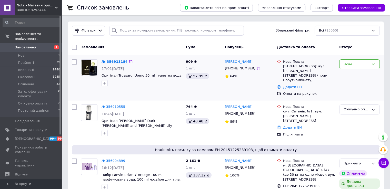
click at [109, 61] on link "№ 356913184" at bounding box center [114, 62] width 26 height 4
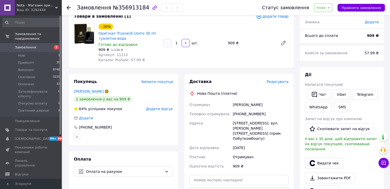
scroll to position [43, 0]
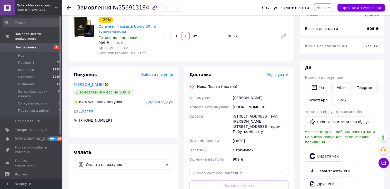
click at [91, 85] on link "Пилипчик Ольга" at bounding box center [89, 84] width 30 height 4
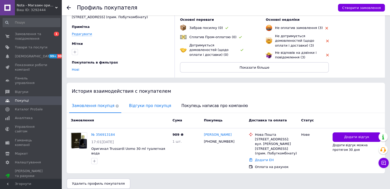
click at [142, 107] on span "Відгуки про покупця" at bounding box center [149, 105] width 47 height 13
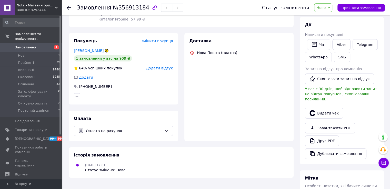
scroll to position [85, 0]
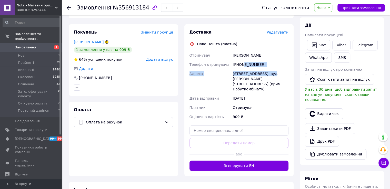
drag, startPoint x: 265, startPoint y: 69, endPoint x: 246, endPoint y: 67, distance: 19.1
click at [242, 67] on div "Отримувач Пилипчик Ольга Телефон отримувача +380978657232 Адреса Красилів, №1: …" at bounding box center [238, 86] width 101 height 71
click at [254, 67] on div "[PHONE_NUMBER]" at bounding box center [261, 64] width 58 height 9
drag, startPoint x: 262, startPoint y: 64, endPoint x: 239, endPoint y: 65, distance: 23.6
click at [239, 65] on div "[PHONE_NUMBER]" at bounding box center [261, 64] width 58 height 9
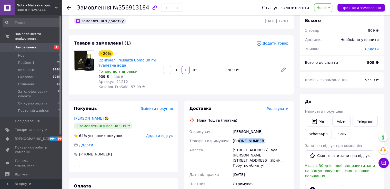
scroll to position [0, 0]
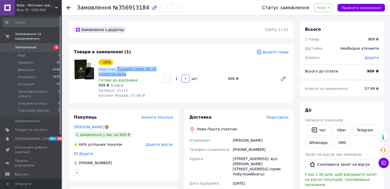
drag, startPoint x: 134, startPoint y: 75, endPoint x: 115, endPoint y: 69, distance: 20.5
click at [115, 69] on span "Оригінал Trussardi Uomo 30 ml туалетна вода" at bounding box center [128, 71] width 60 height 10
click at [130, 10] on span "№356913184" at bounding box center [131, 8] width 36 height 6
click at [336, 9] on div "Статус замовлення Нове Прийнято Виконано Скасовано Оплачено Зателефонувати кліє…" at bounding box center [321, 7] width 128 height 9
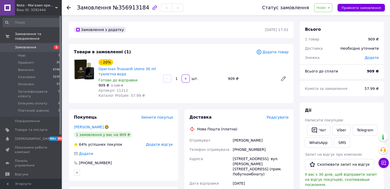
click at [330, 8] on icon at bounding box center [328, 8] width 2 height 2
click at [336, 56] on li "Очікуємо оплату" at bounding box center [338, 57] width 49 height 8
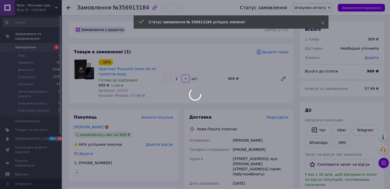
click at [118, 90] on span "Артикул: 11212" at bounding box center [112, 90] width 29 height 4
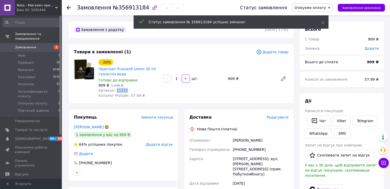
click at [118, 90] on span "Артикул: 11212" at bounding box center [112, 90] width 29 height 4
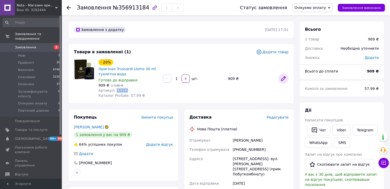
click at [281, 80] on icon at bounding box center [283, 79] width 4 height 4
click at [28, 45] on span "Замовлення" at bounding box center [25, 47] width 21 height 5
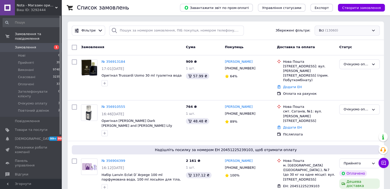
click at [336, 30] on div "Всі (13060)" at bounding box center [346, 31] width 65 height 10
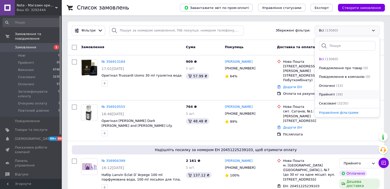
click at [327, 92] on span "Прийняті" at bounding box center [327, 94] width 16 height 5
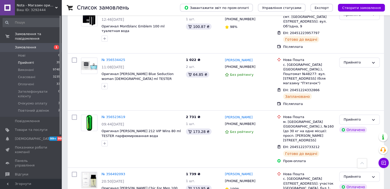
scroll to position [1453, 0]
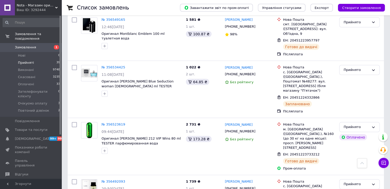
click at [30, 45] on span "Замовлення" at bounding box center [25, 47] width 21 height 5
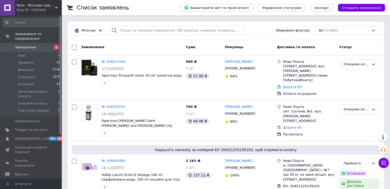
click at [40, 45] on span "Замовлення" at bounding box center [31, 47] width 33 height 5
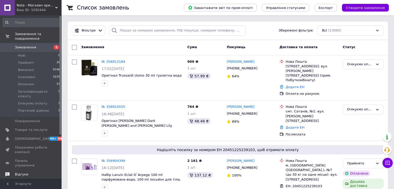
click at [25, 172] on span "Відгуки" at bounding box center [21, 174] width 13 height 5
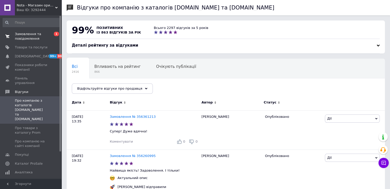
click at [30, 35] on span "Замовлення та повідомлення" at bounding box center [31, 36] width 33 height 9
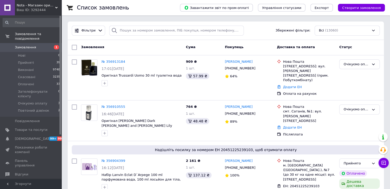
click at [23, 45] on link "Замовлення 1" at bounding box center [31, 47] width 63 height 9
click at [343, 32] on div "Всі (13060)" at bounding box center [346, 31] width 65 height 10
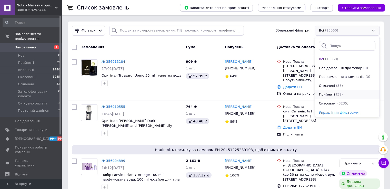
click at [336, 93] on span "(39)" at bounding box center [339, 94] width 7 height 4
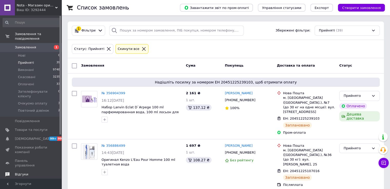
click at [29, 172] on span "Відгуки" at bounding box center [31, 174] width 33 height 5
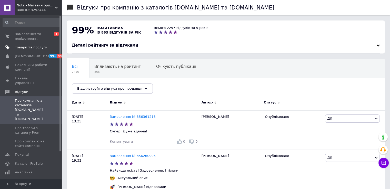
click at [27, 50] on link "Товари та послуги" at bounding box center [31, 47] width 63 height 9
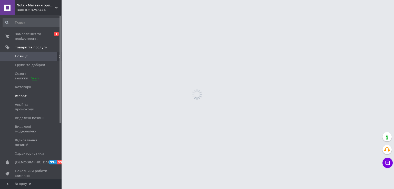
click at [23, 99] on link "Імпорт" at bounding box center [31, 96] width 63 height 9
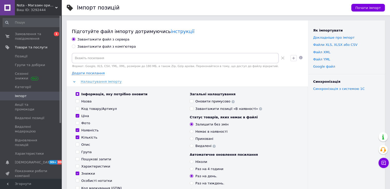
click at [92, 47] on div "Завантажити файл з комп'ютера" at bounding box center [106, 46] width 58 height 5
click at [75, 47] on input "Завантажити файл з комп'ютера" at bounding box center [73, 46] width 3 height 3
radio input "true"
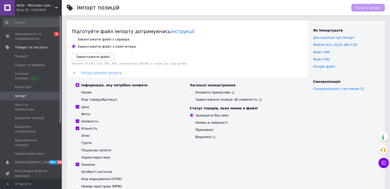
click at [88, 54] on button "Завантажити файл" at bounding box center [93, 57] width 42 height 8
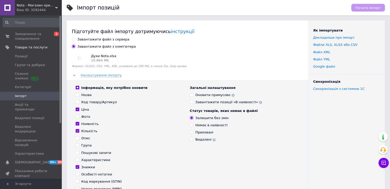
click at [193, 97] on label "Оновити примусово" at bounding box center [212, 95] width 45 height 5
click at [193, 96] on input "Оновити примусово" at bounding box center [191, 94] width 3 height 3
checkbox input "true"
click at [361, 9] on span "Почати імпорт" at bounding box center [367, 8] width 25 height 4
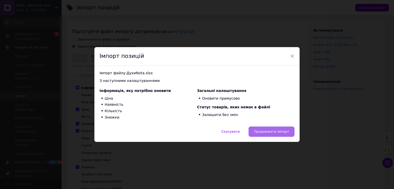
click at [272, 131] on span "Продовжити імпорт" at bounding box center [271, 132] width 35 height 4
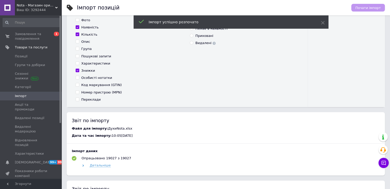
scroll to position [85, 0]
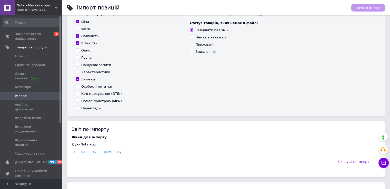
click at [50, 6] on span "Nota - Магазин оригінальної парфумерії оптом та в роздріб" at bounding box center [36, 5] width 38 height 5
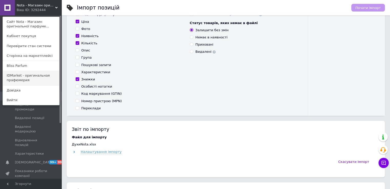
click at [15, 74] on link "IDMarket - оригинальная прафюмерия" at bounding box center [31, 78] width 56 height 14
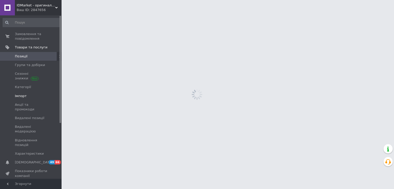
click at [24, 97] on span "Імпорт" at bounding box center [21, 96] width 12 height 5
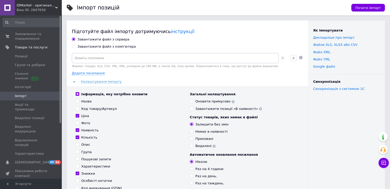
click at [89, 47] on div "Завантажити файл з комп'ютера" at bounding box center [106, 46] width 58 height 5
click at [75, 47] on input "Завантажити файл з комп'ютера" at bounding box center [73, 46] width 3 height 3
radio input "true"
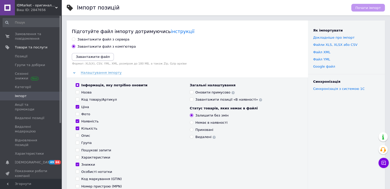
click at [85, 57] on icon "Завантажити файл" at bounding box center [93, 57] width 34 height 4
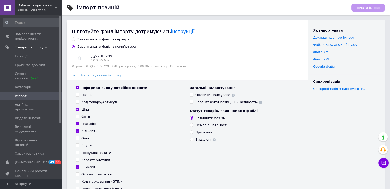
click at [204, 92] on div "Загальні налаштування Оновити примусово Завантажити позиції «В наявності»" at bounding box center [244, 95] width 109 height 19
click at [199, 94] on div "Оновити примусово" at bounding box center [214, 95] width 39 height 5
click at [193, 94] on input "Оновити примусово" at bounding box center [191, 94] width 3 height 3
checkbox input "true"
click at [362, 11] on button "Почати імпорт" at bounding box center [368, 8] width 34 height 8
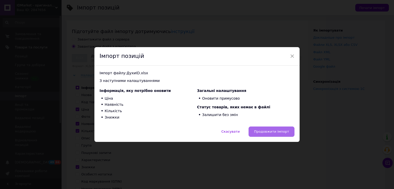
click at [277, 128] on button "Продовжити імпорт" at bounding box center [271, 132] width 46 height 10
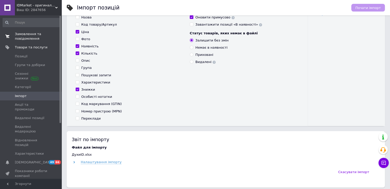
scroll to position [43, 0]
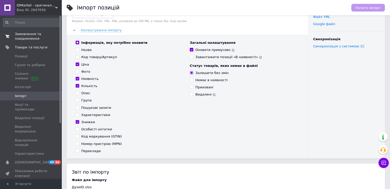
click at [25, 35] on span "Замовлення та повідомлення" at bounding box center [31, 36] width 33 height 9
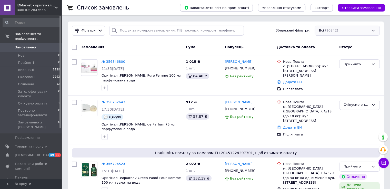
click at [333, 28] on div "Всі (10242)" at bounding box center [346, 31] width 65 height 10
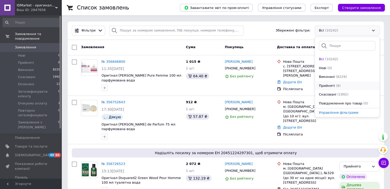
click at [326, 86] on span "Прийняті" at bounding box center [327, 86] width 16 height 5
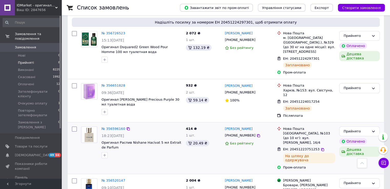
scroll to position [78, 0]
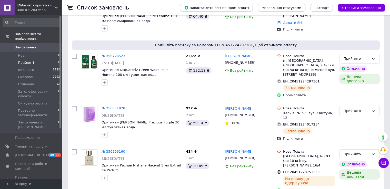
click at [58, 8] on div "Ваш ID: 2847656" at bounding box center [39, 10] width 45 height 5
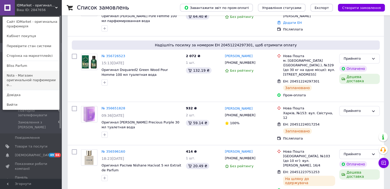
click at [28, 79] on link "Nota - Магазин оригинальной парфюмерии о..." at bounding box center [31, 80] width 56 height 19
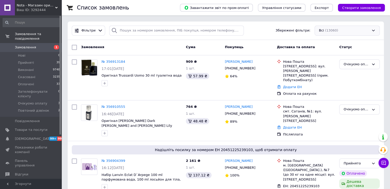
click at [339, 30] on div "Всі (13060)" at bounding box center [346, 31] width 65 height 10
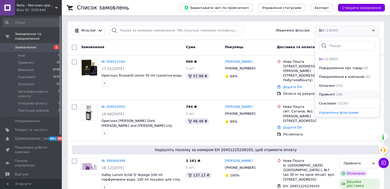
click at [335, 95] on div "(39)" at bounding box center [339, 94] width 8 height 5
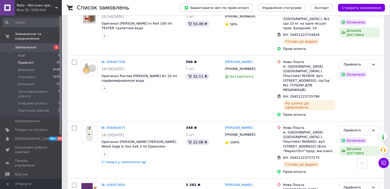
scroll to position [1581, 0]
